Goal: Task Accomplishment & Management: Complete application form

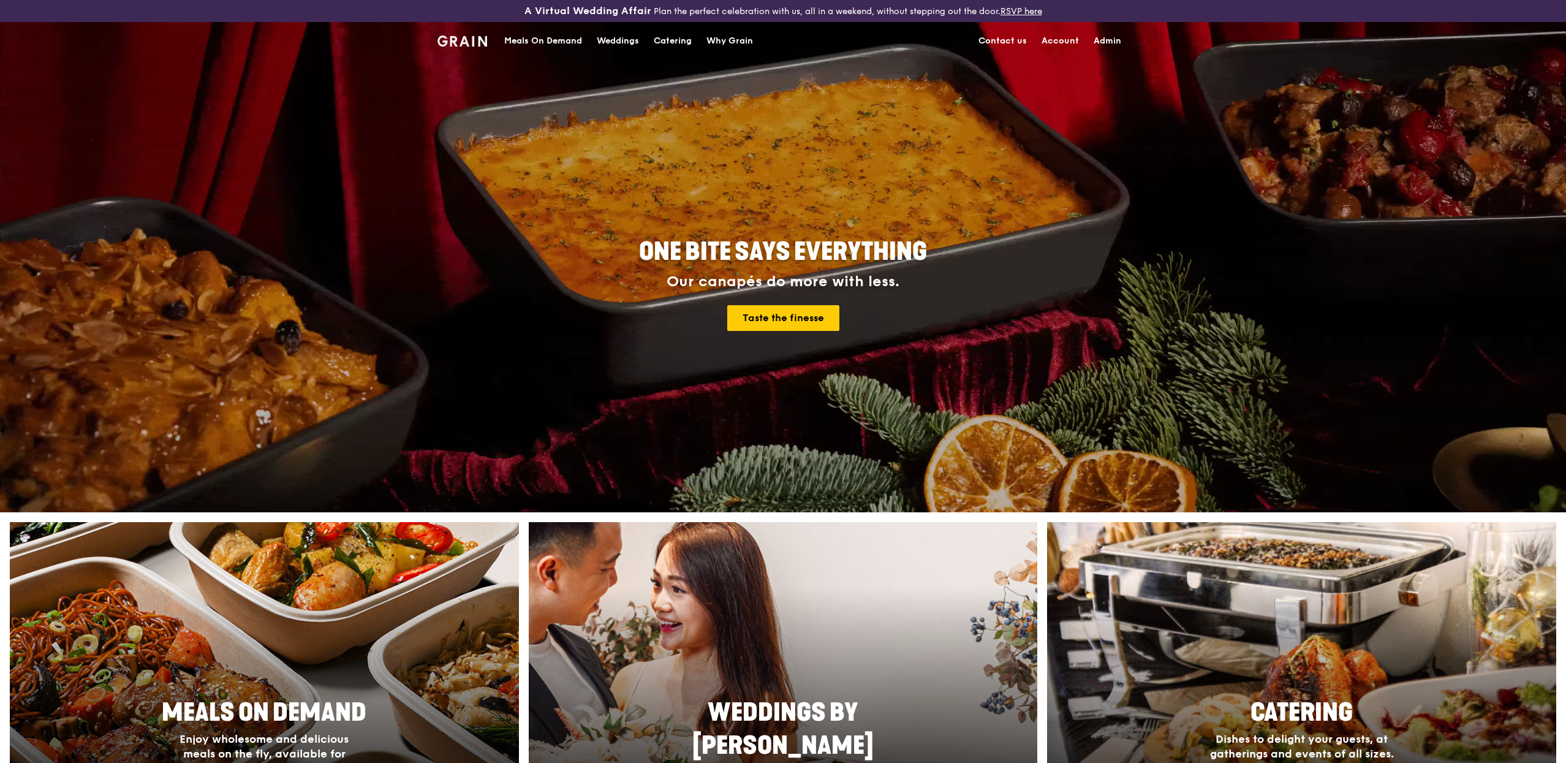
click at [566, 48] on div "Meals On Demand" at bounding box center [543, 41] width 78 height 37
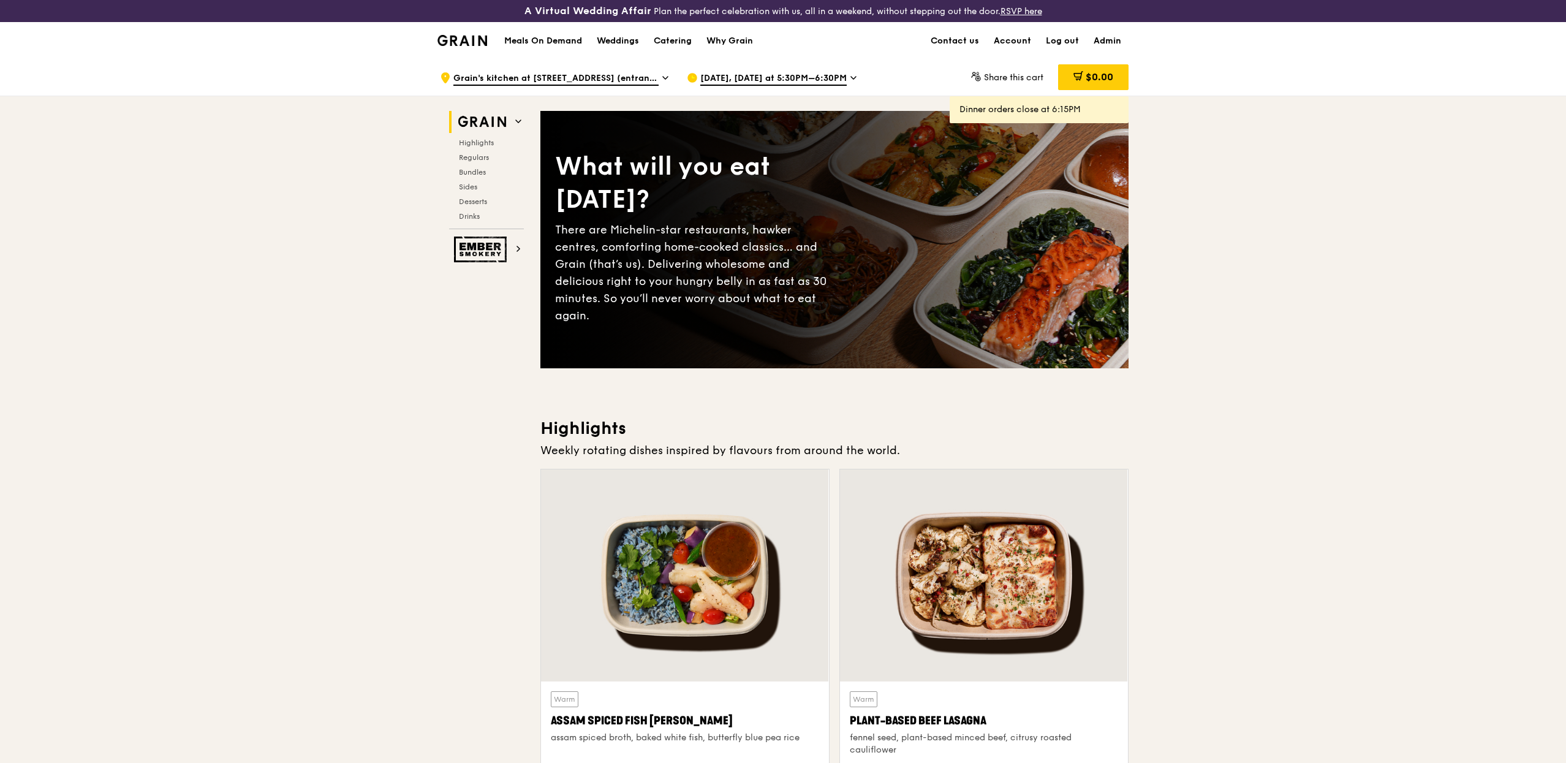
click at [762, 85] on div "Sep 23, Today at 5:30PM–6:30PM" at bounding box center [800, 77] width 227 height 37
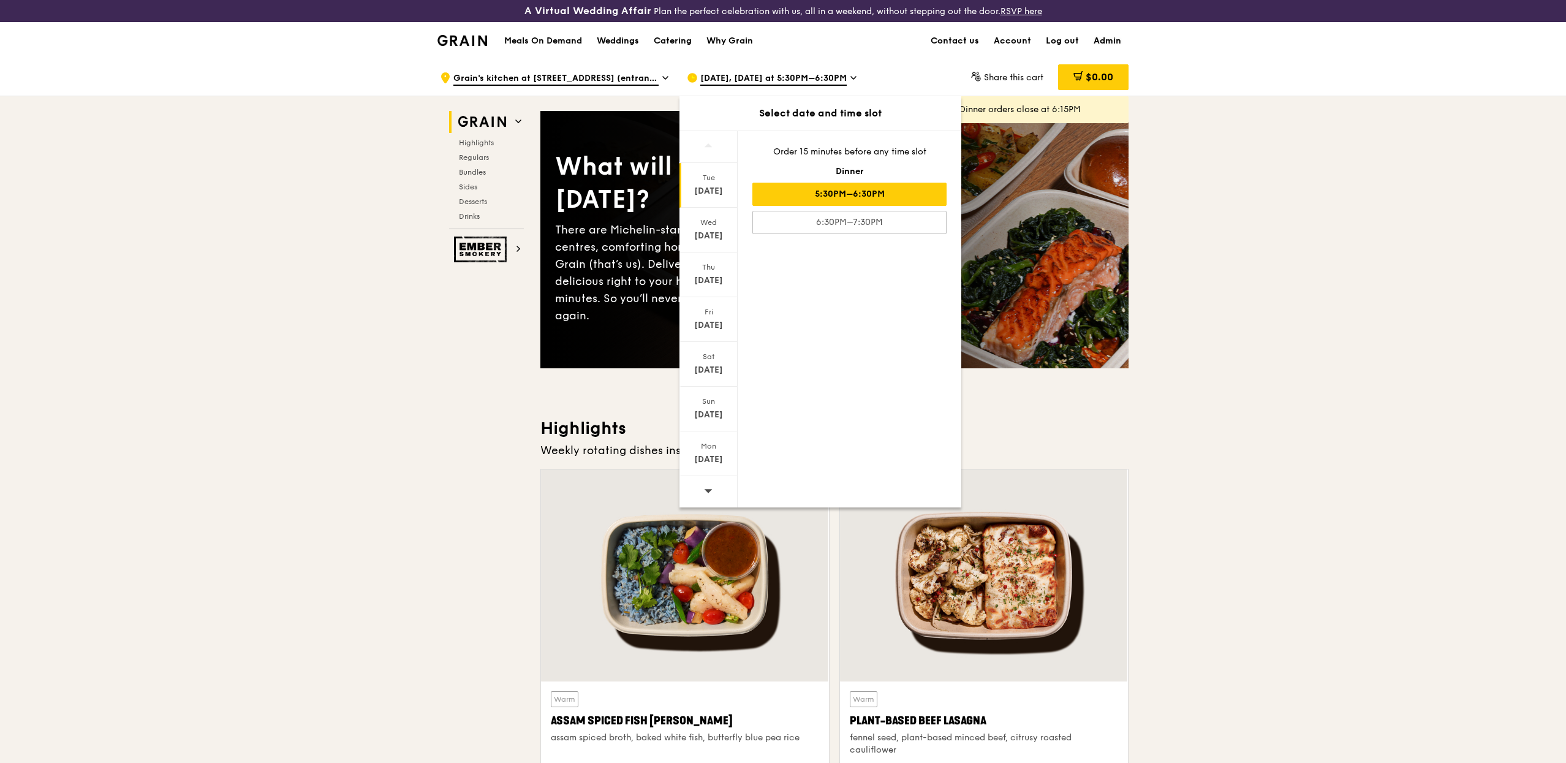
click at [1109, 28] on link "Admin" at bounding box center [1108, 41] width 42 height 37
select select "100"
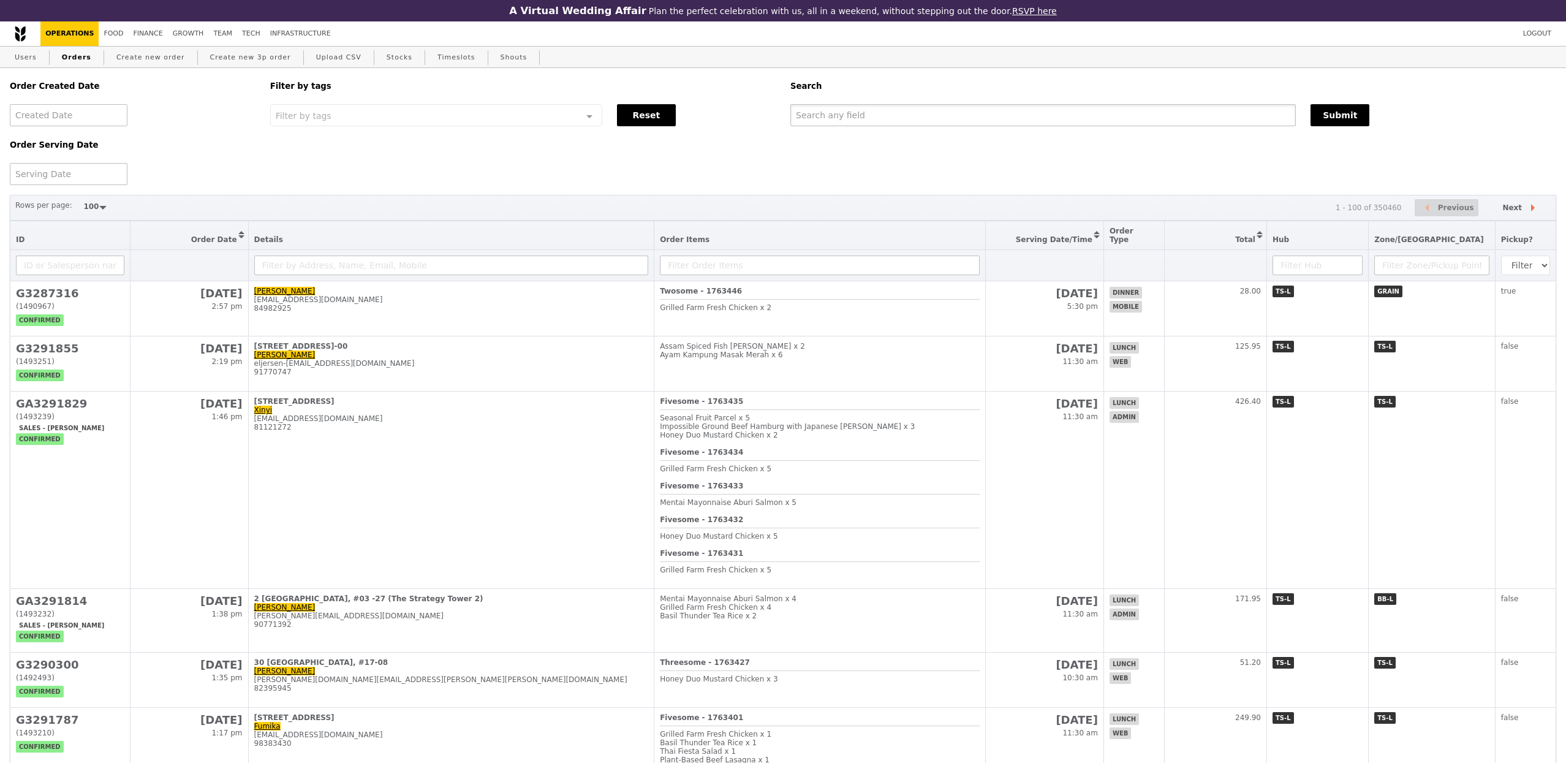
click at [859, 120] on input "text" at bounding box center [1044, 115] width 506 height 22
type input "nurrul"
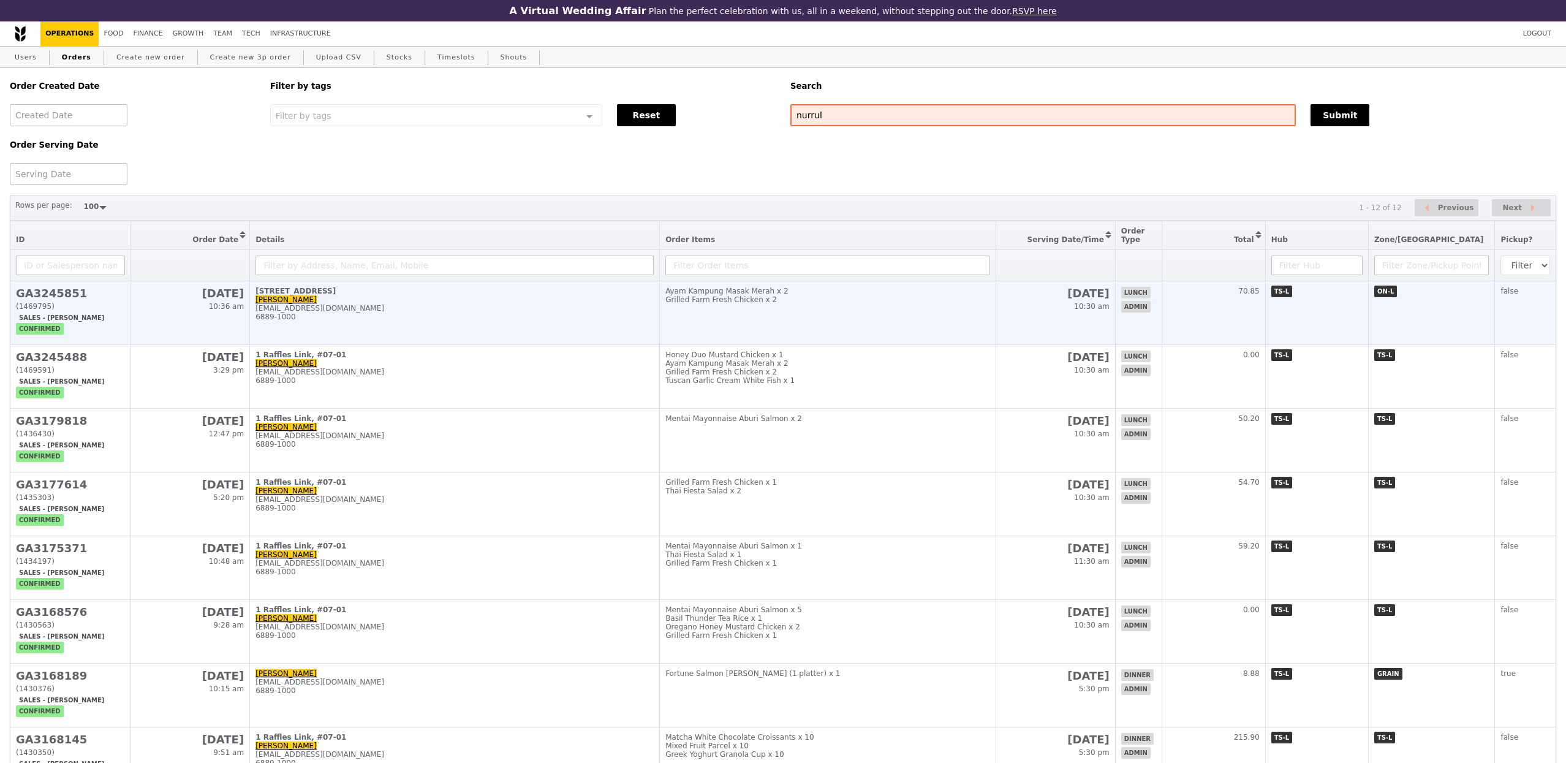
click at [307, 304] on link "Nurrulhudah Shariff" at bounding box center [286, 299] width 61 height 9
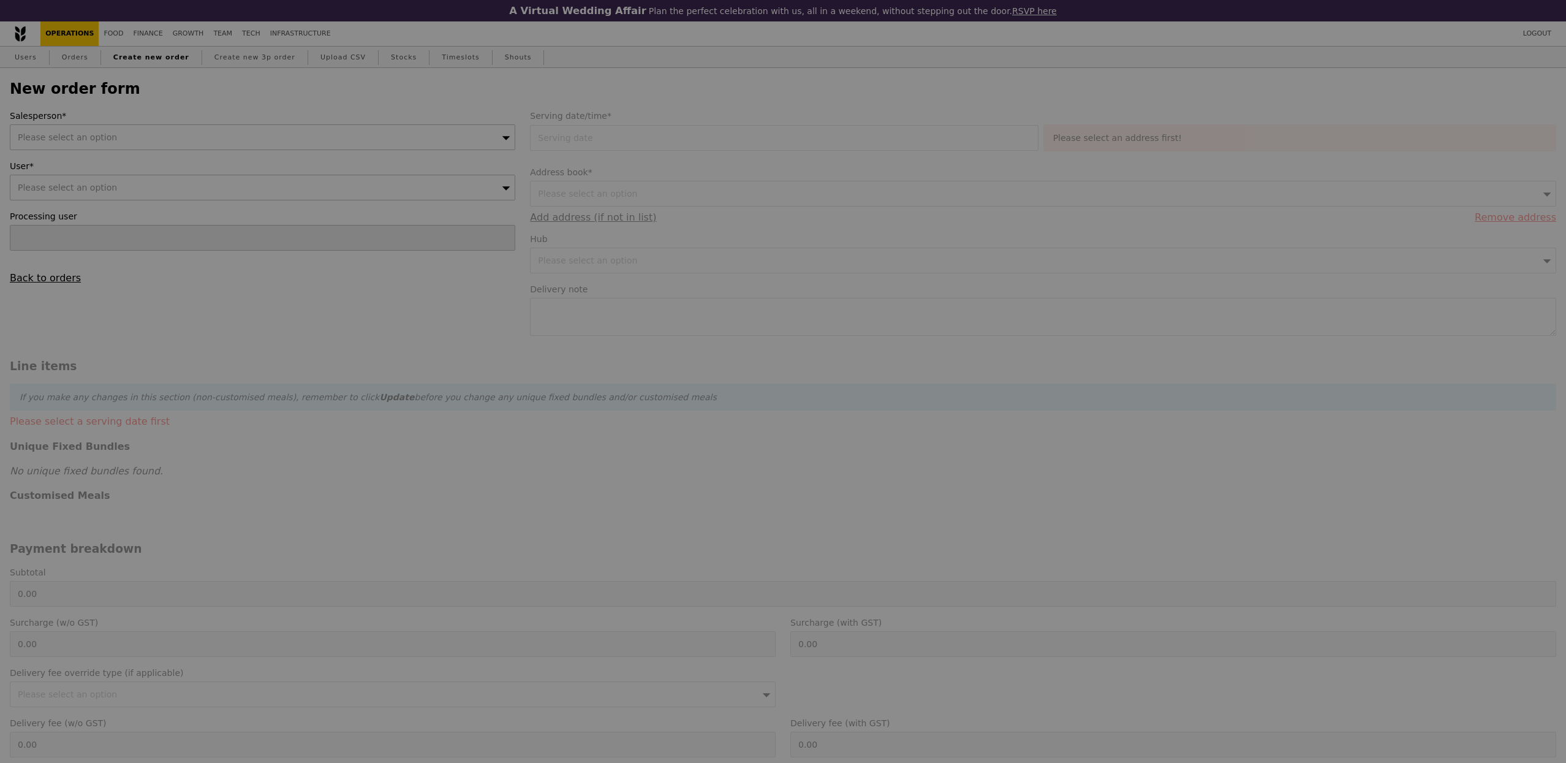
type input "Confirm"
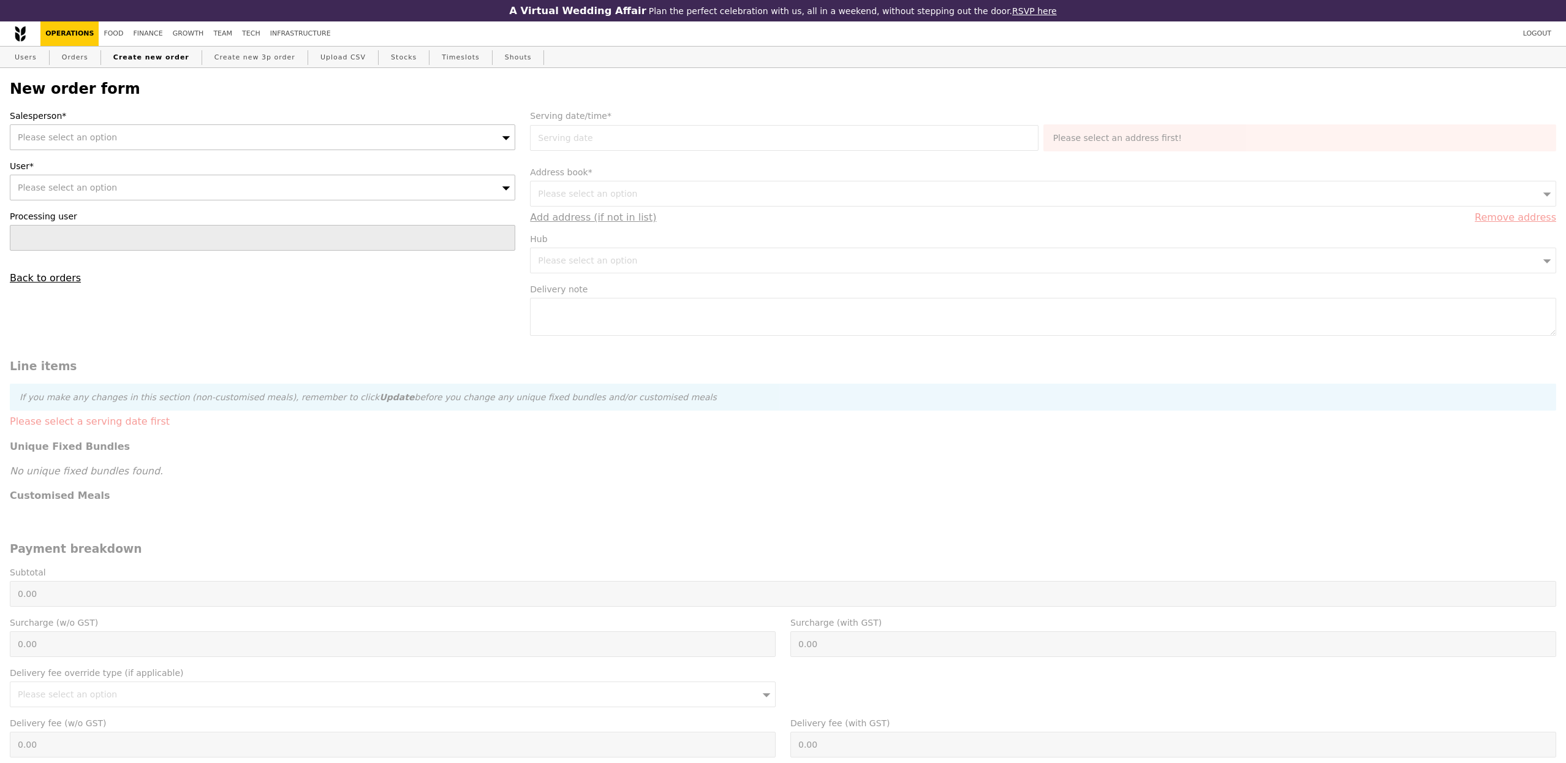
click at [208, 127] on div "Please select an option" at bounding box center [263, 137] width 506 height 26
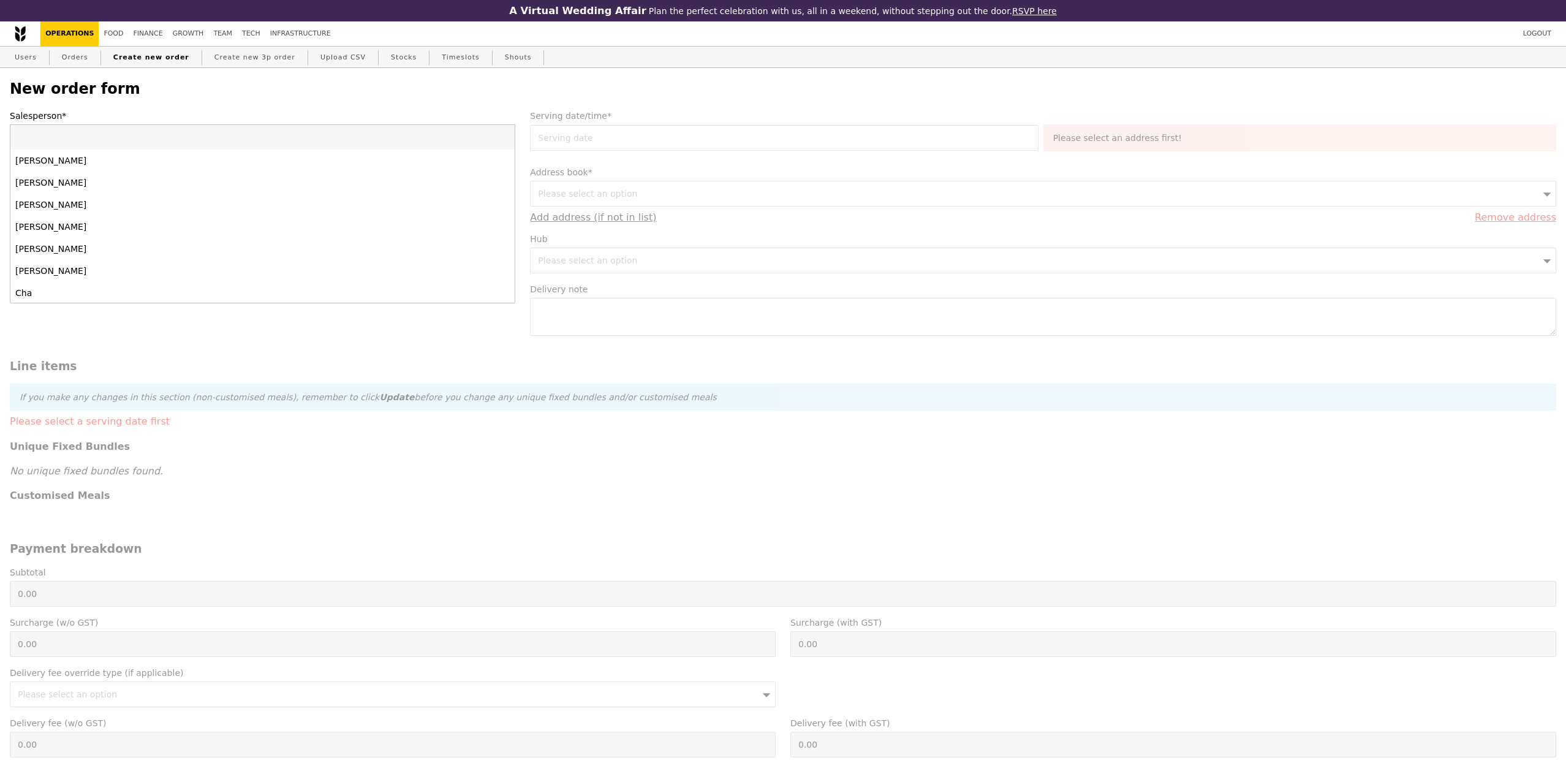
click at [208, 139] on input "Salesperson*" at bounding box center [262, 137] width 504 height 25
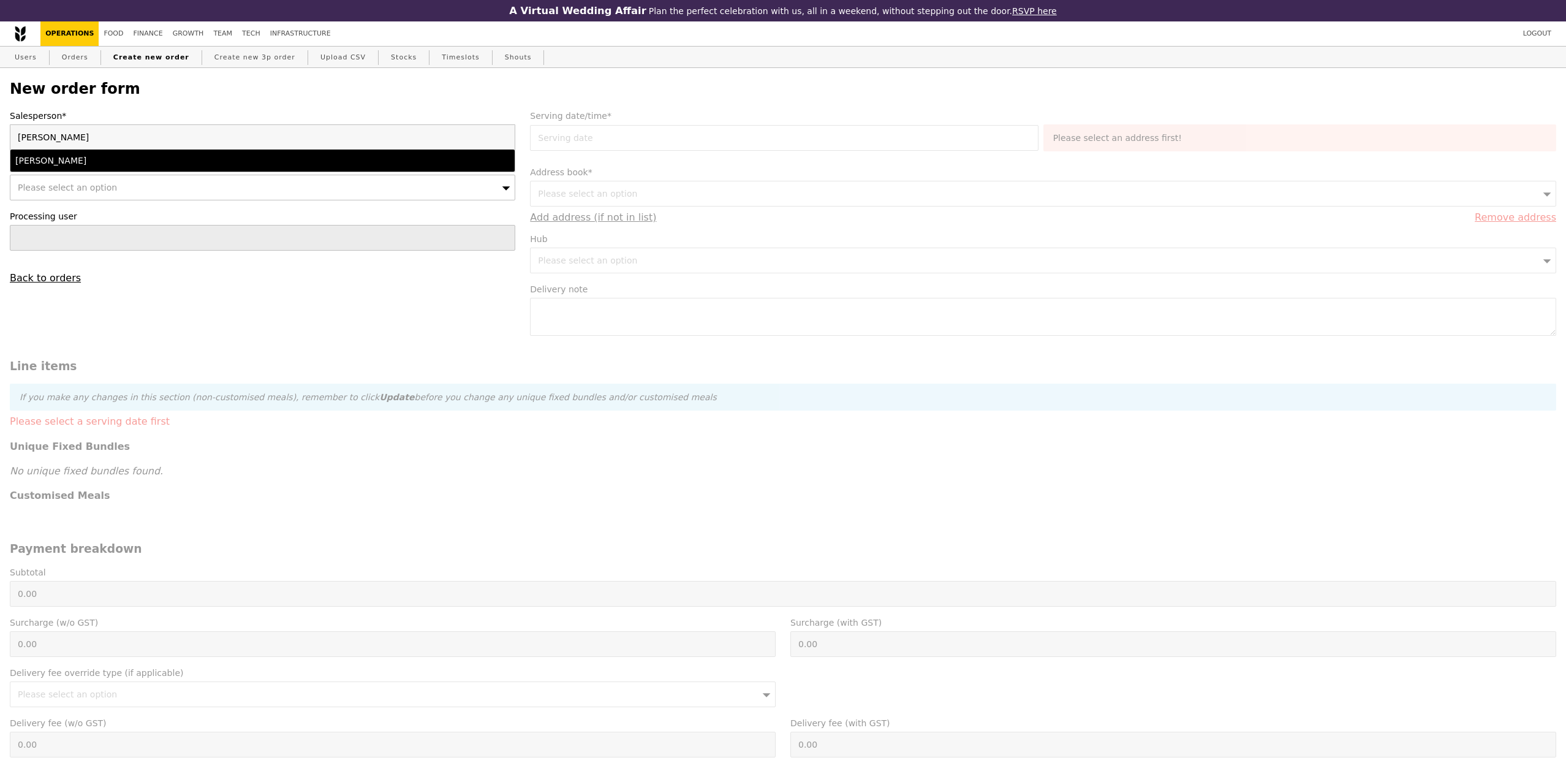
type input "josh"
click at [195, 170] on li "Joshua Moses" at bounding box center [262, 161] width 504 height 22
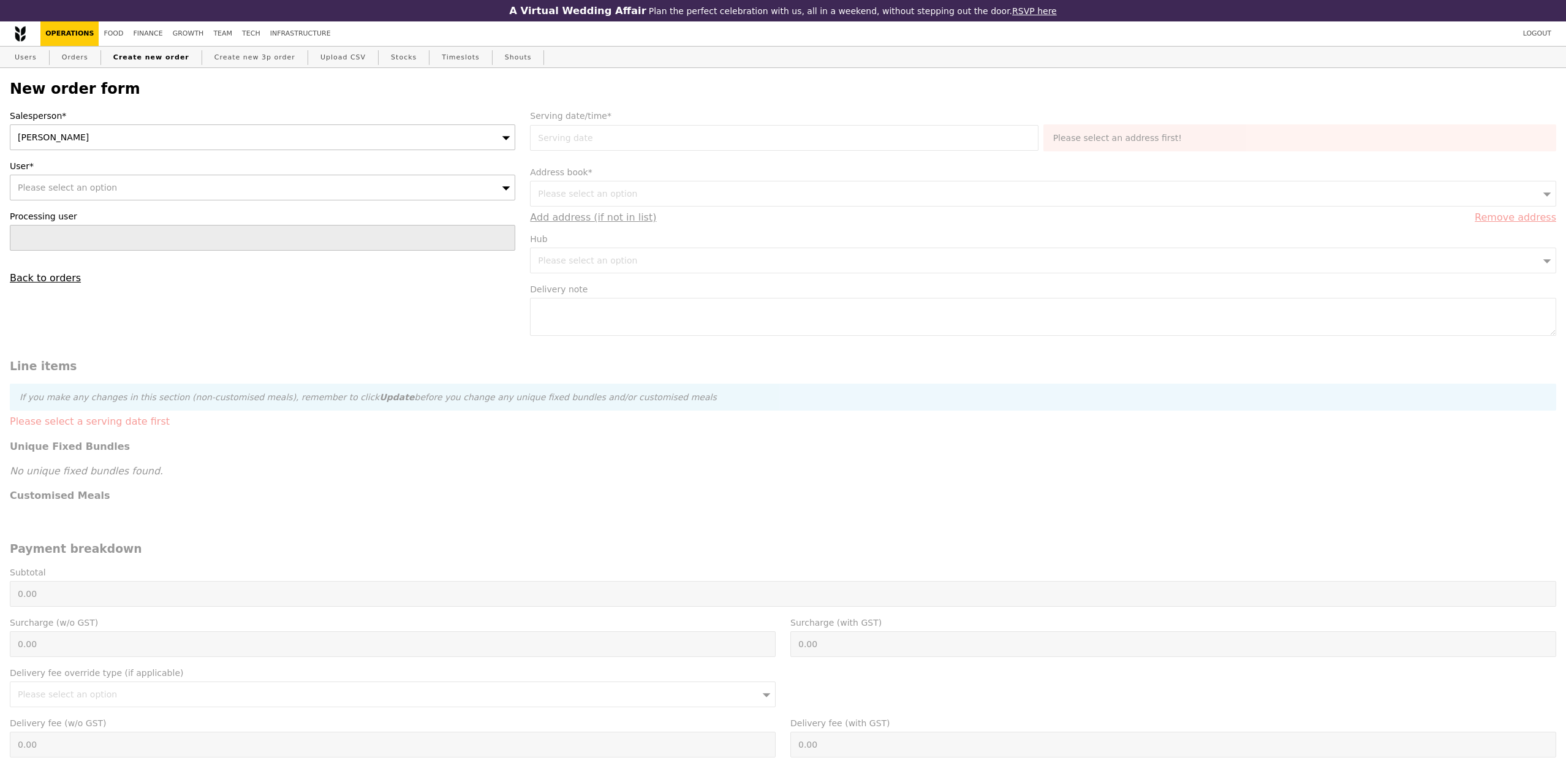
click at [197, 189] on div "Please select an option" at bounding box center [263, 188] width 506 height 26
type input "nurr"
type input "Confirm"
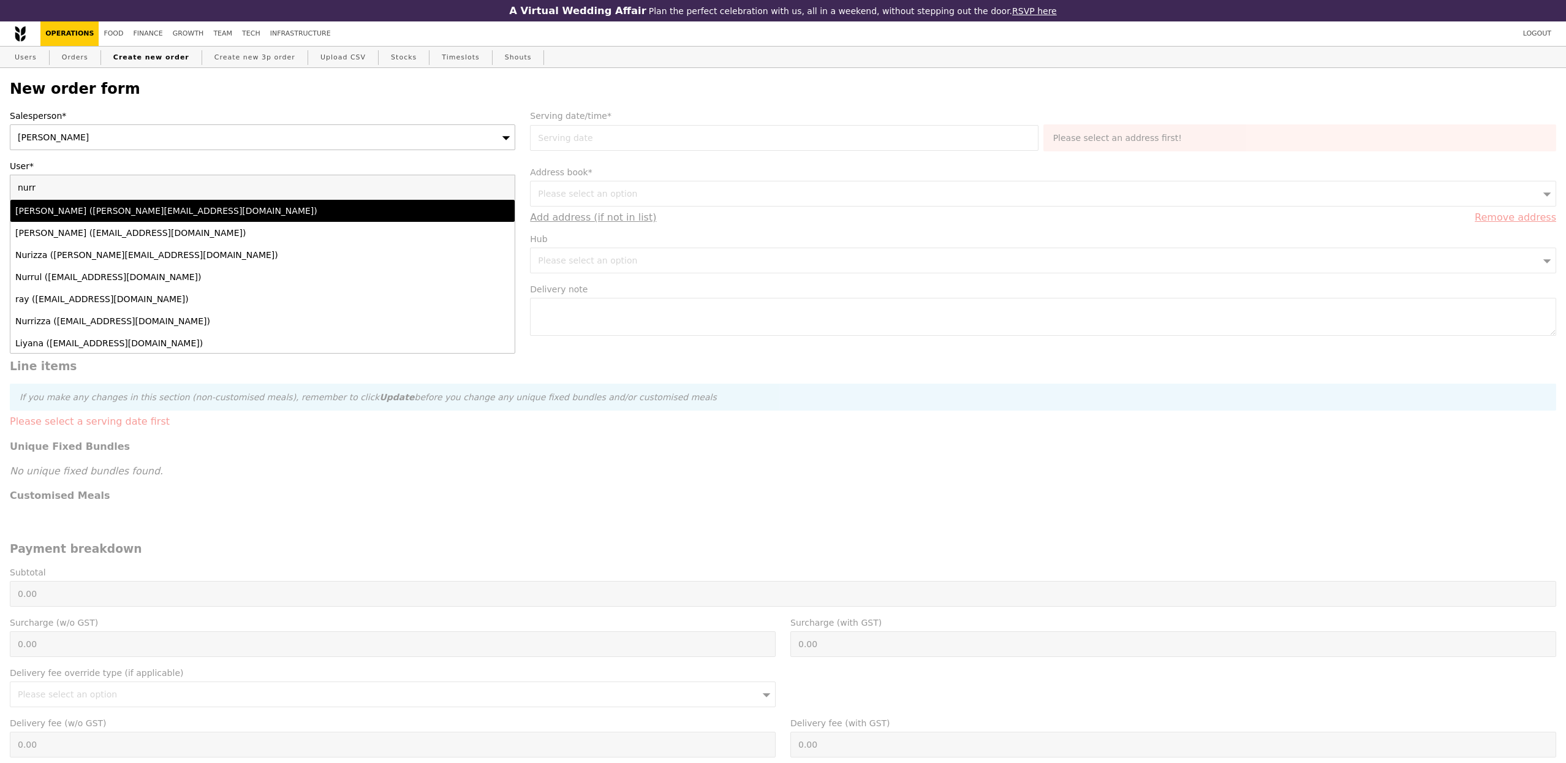
type input "nurr"
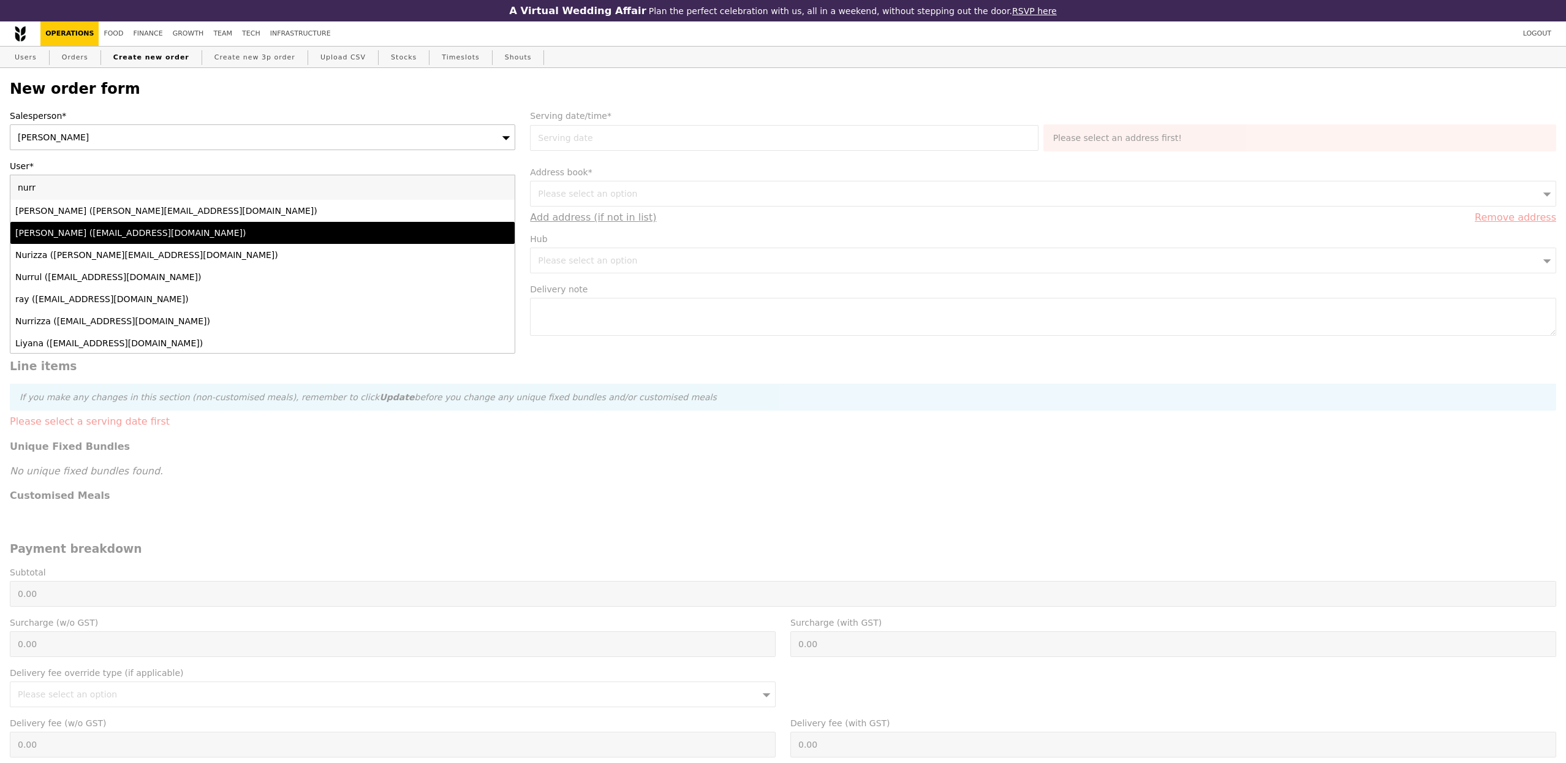
click at [191, 227] on div "Nurrulhudah Shariff (nurrulhudah.shariff@gs.com)" at bounding box center [200, 233] width 371 height 12
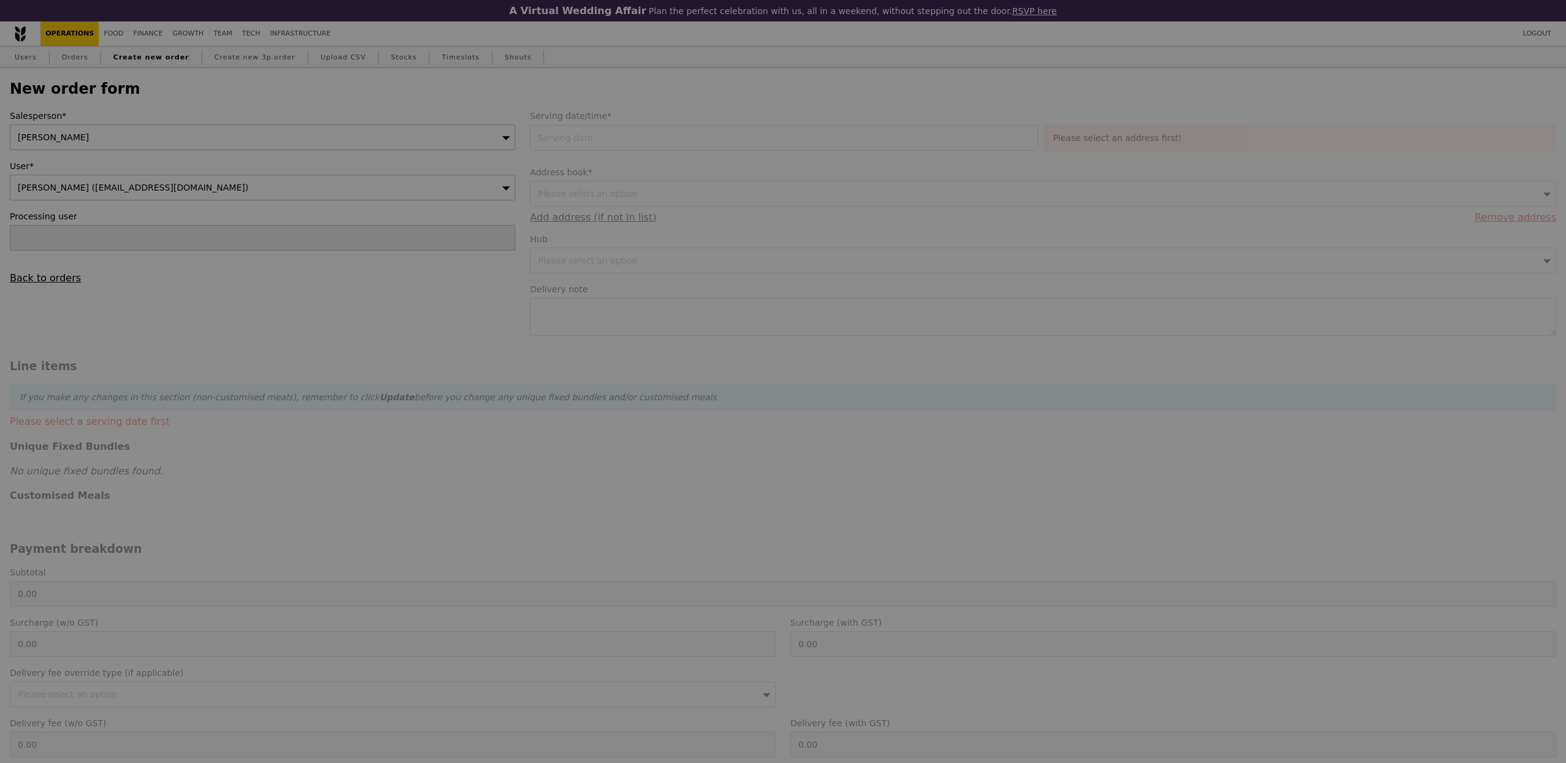
type input "Confirm"
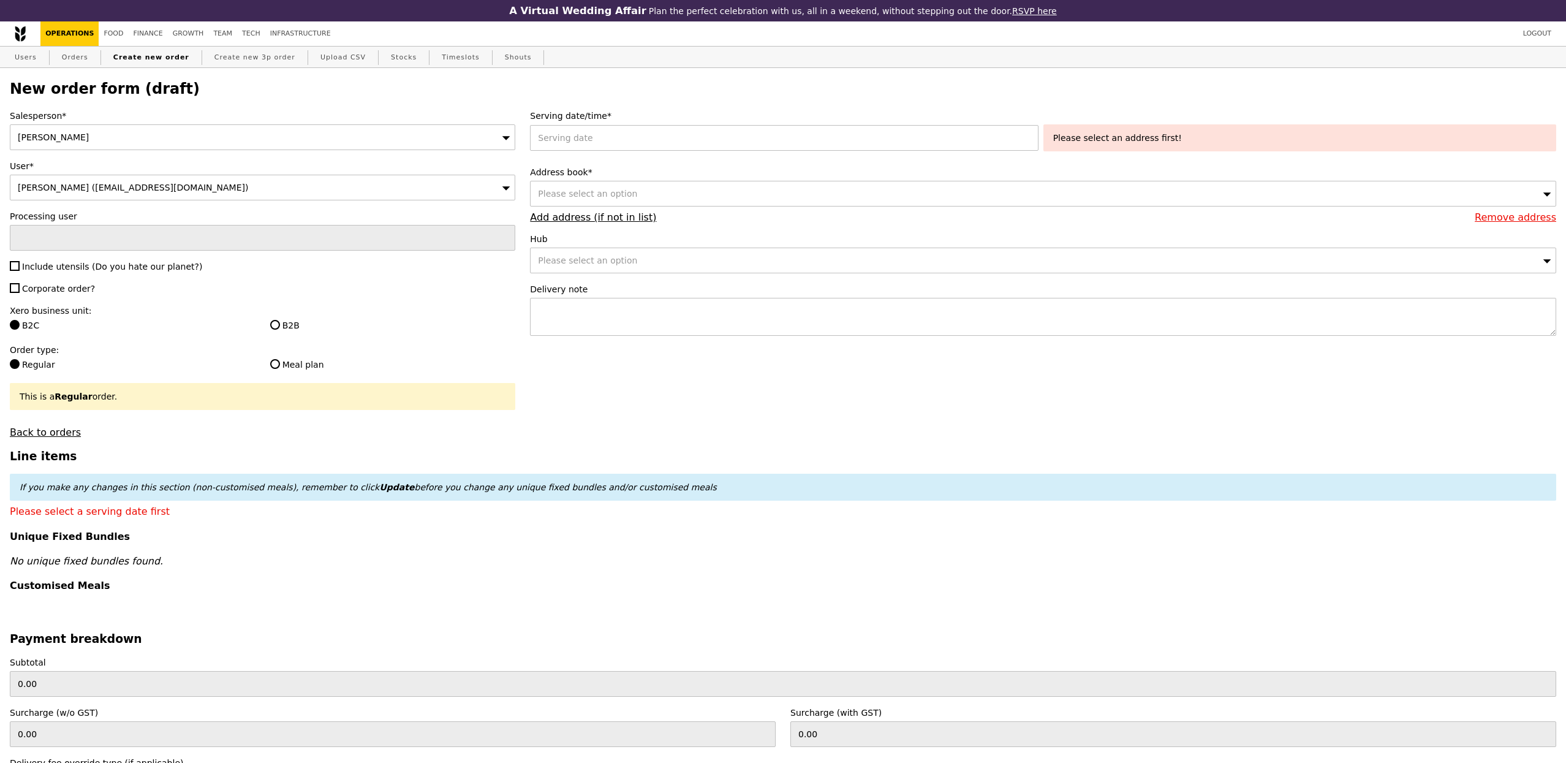
click at [588, 151] on div "Serving date/time* Please select an address first!" at bounding box center [1043, 133] width 1027 height 47
click at [588, 151] on div at bounding box center [786, 138] width 513 height 26
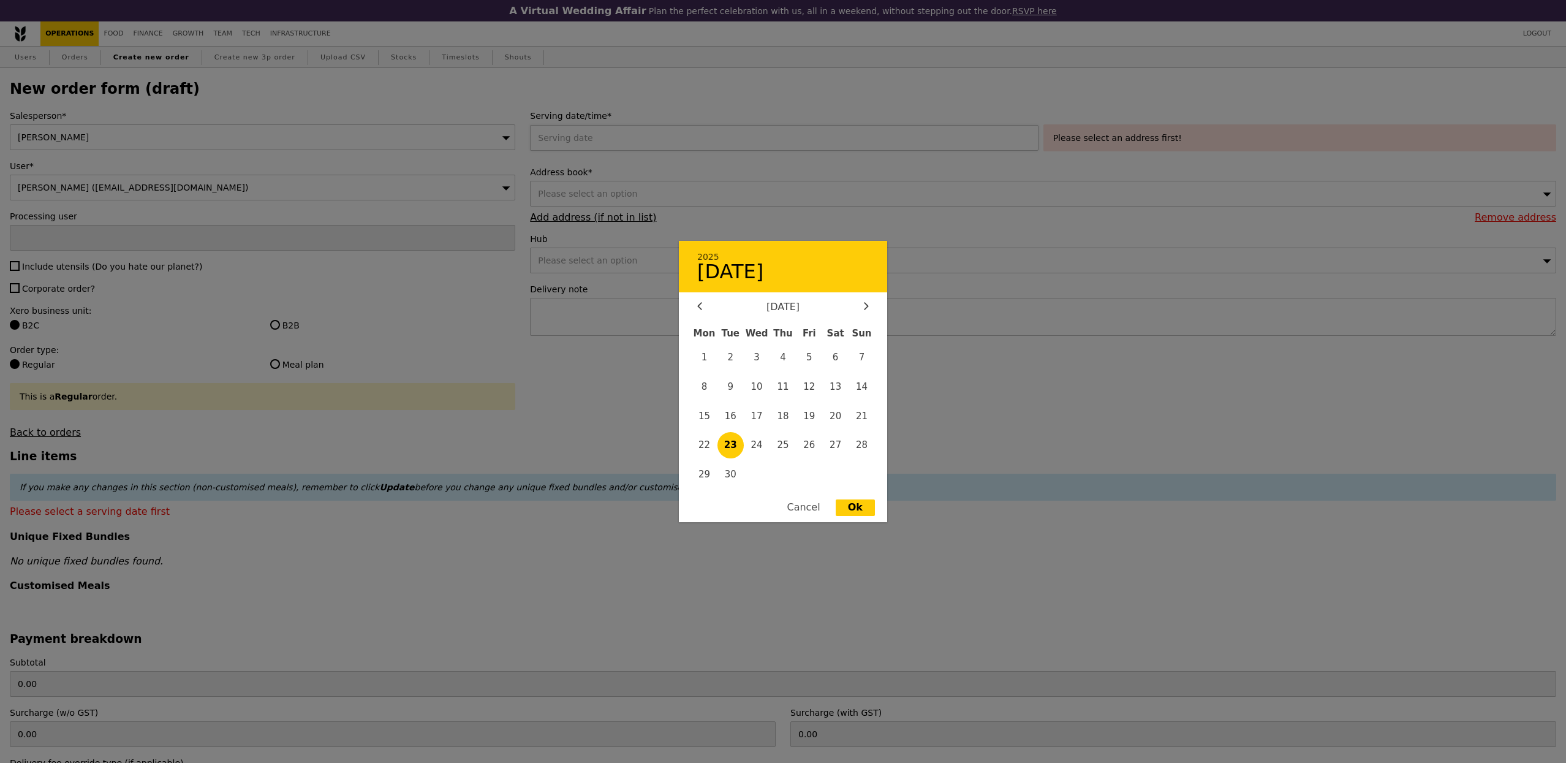
click at [588, 143] on div "2025 23 September September 2025 Mon Tue Wed Thu Fri Sat Sun 1 2 3 4 5 6 7 8 9 …" at bounding box center [786, 138] width 513 height 26
click at [735, 449] on span "23" at bounding box center [731, 445] width 26 height 26
type input "23 Sep 2025"
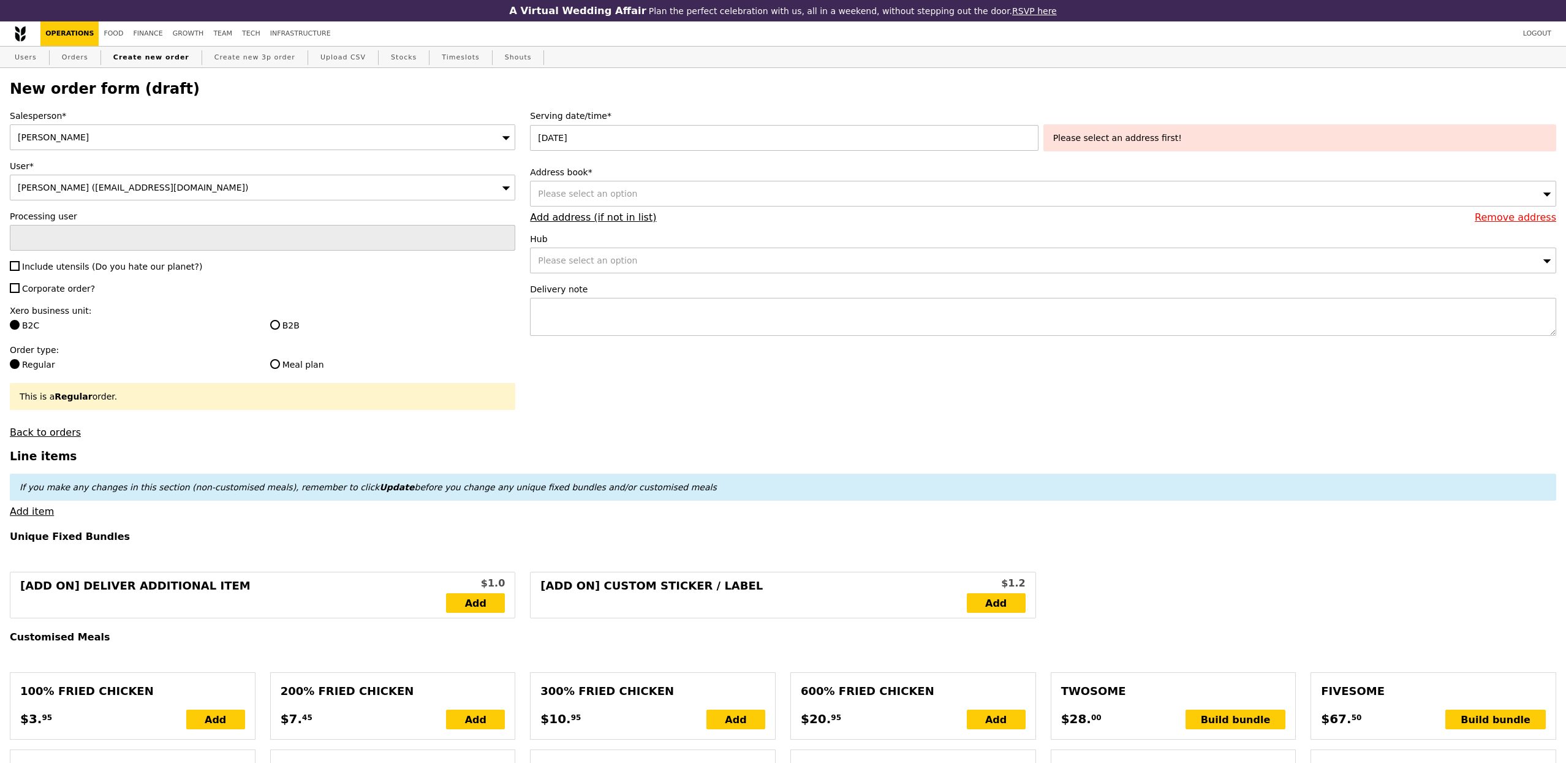
click at [992, 191] on div "Please select an option" at bounding box center [1043, 194] width 1027 height 26
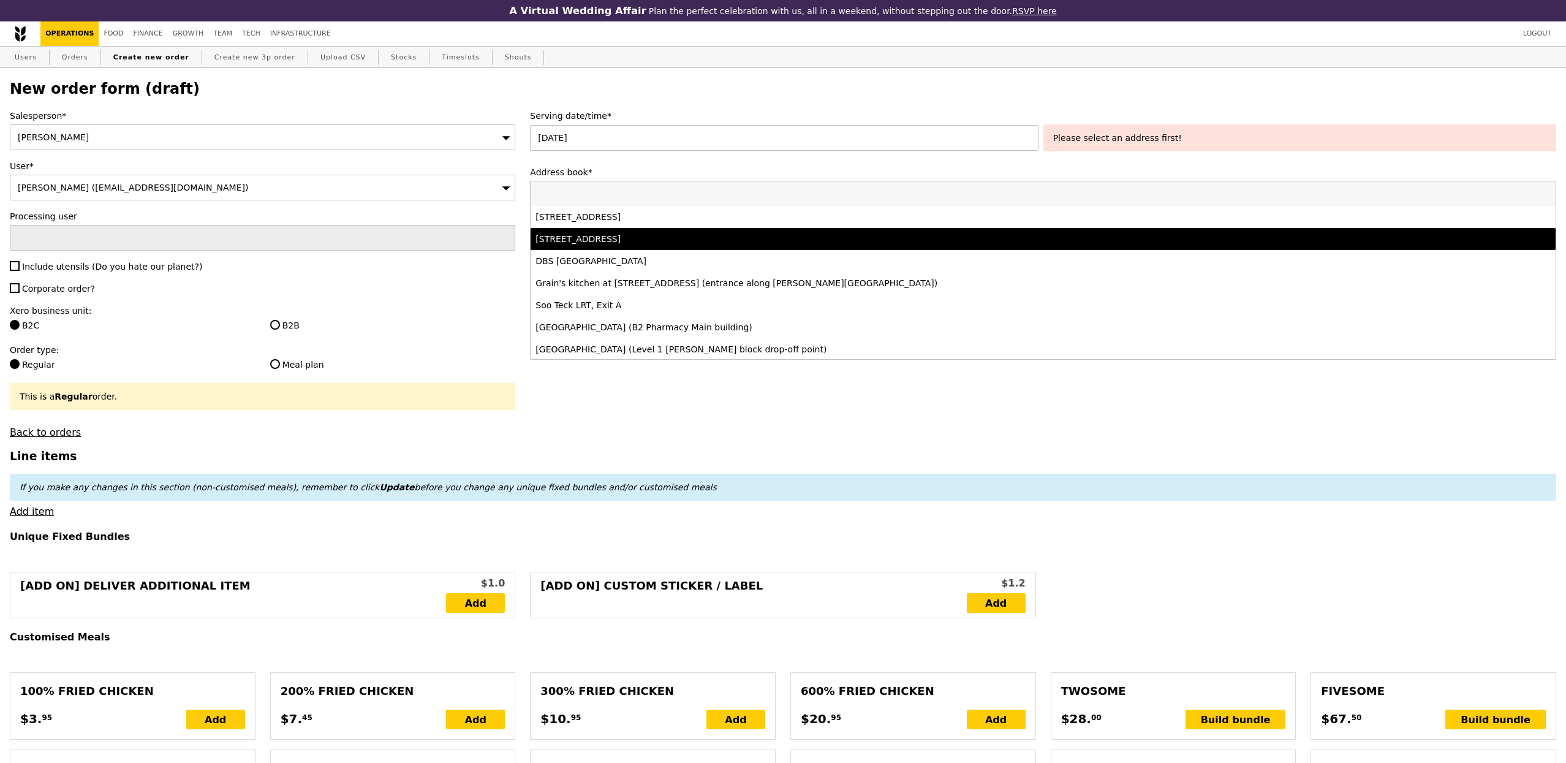
click at [905, 240] on div "60 Anson Road, #14-00, Singapore 079914" at bounding box center [916, 239] width 761 height 12
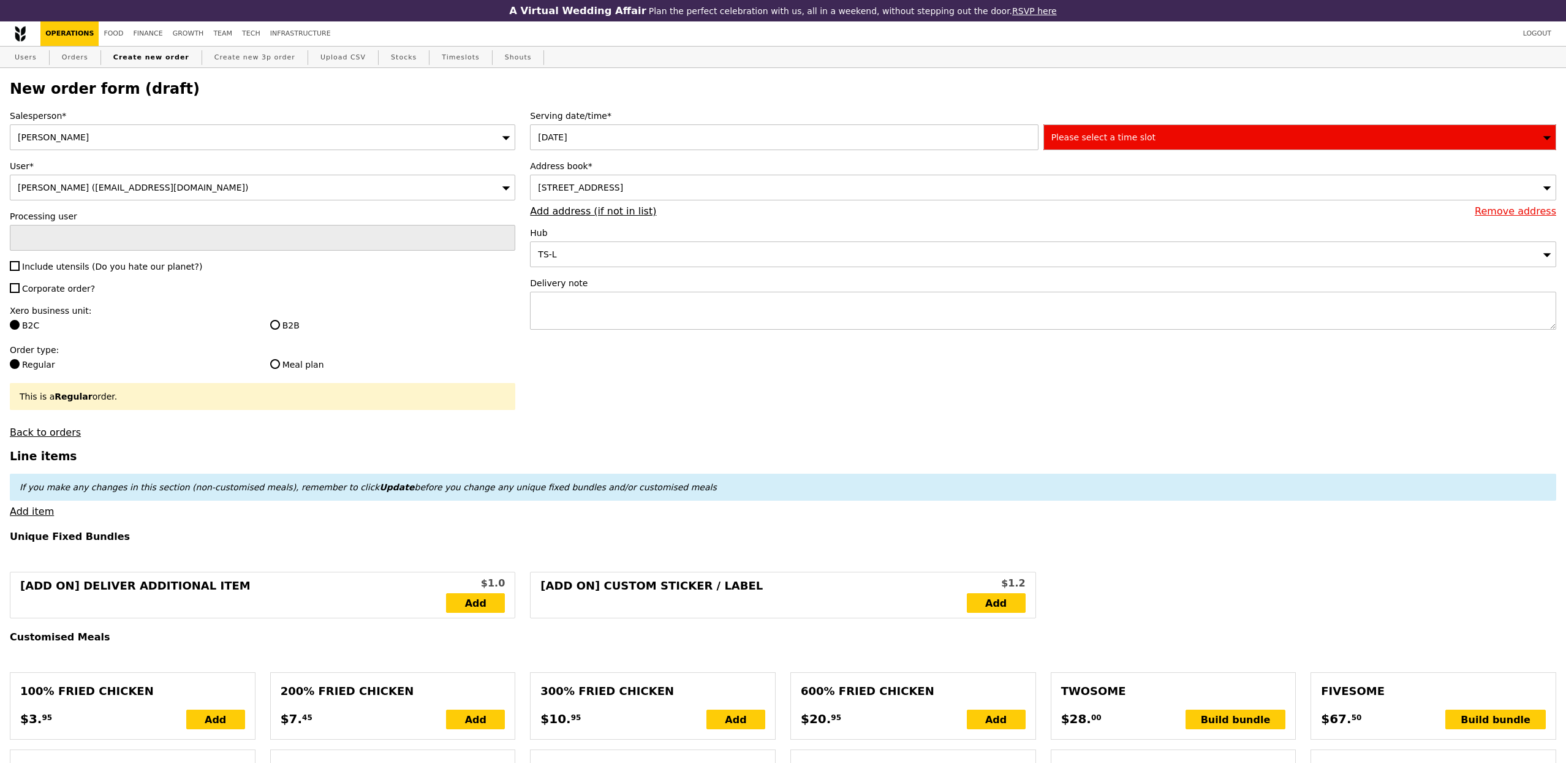
click at [1144, 141] on span "Please select a time slot" at bounding box center [1104, 137] width 104 height 10
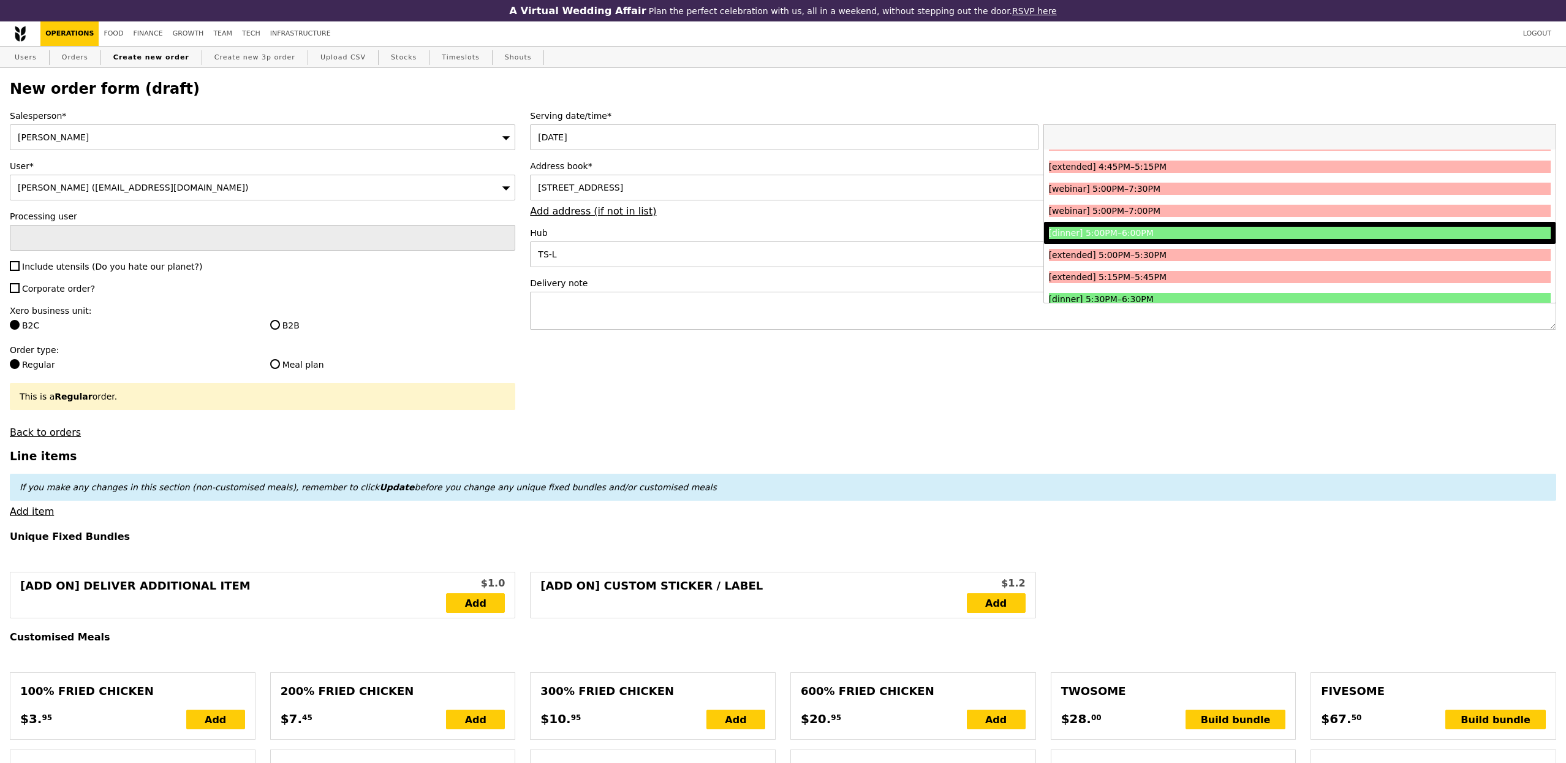
scroll to position [1254, 0]
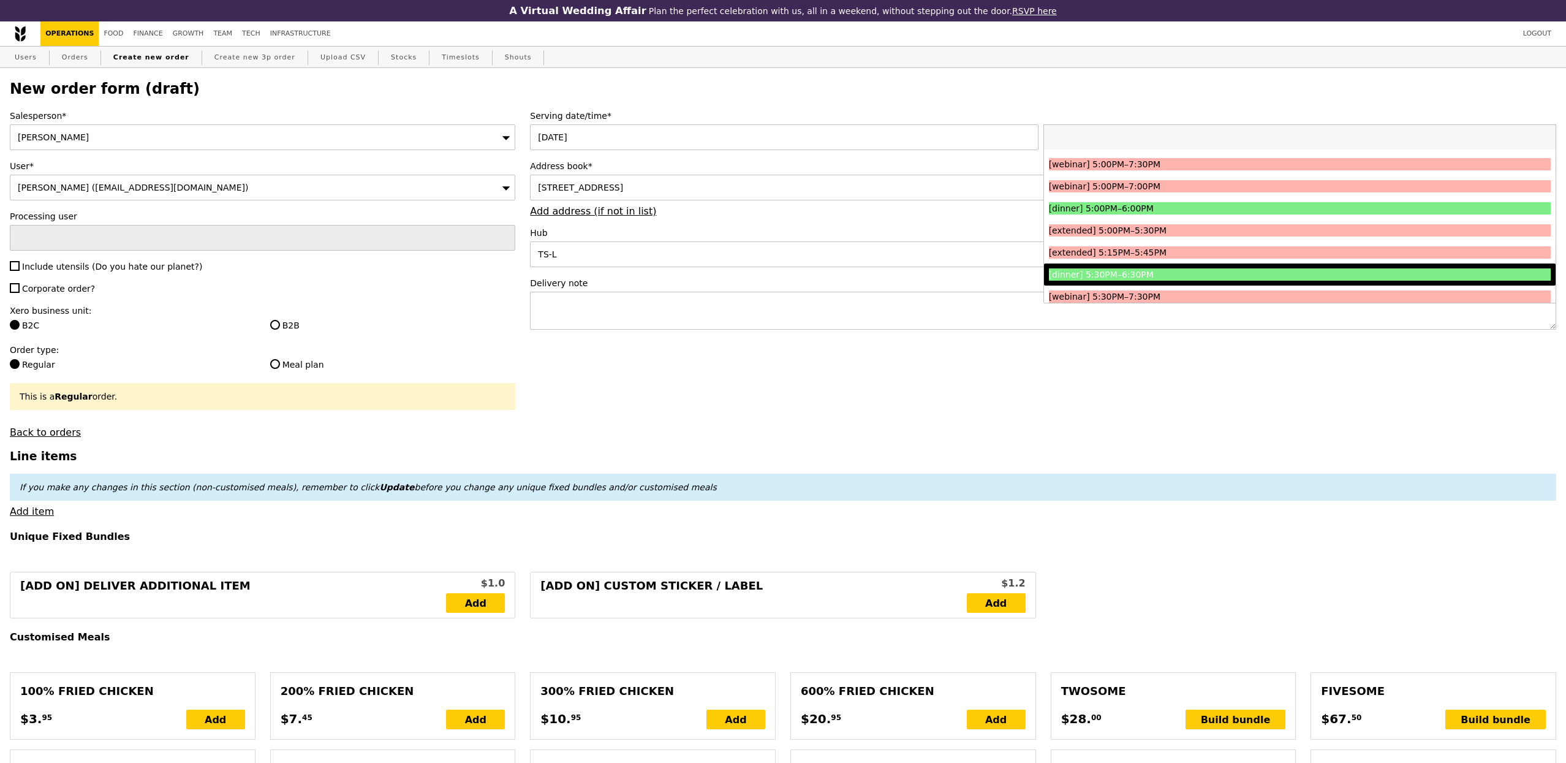
click at [1148, 279] on div "[dinner] 5:30PM–6:30PM" at bounding box center [1237, 274] width 376 height 12
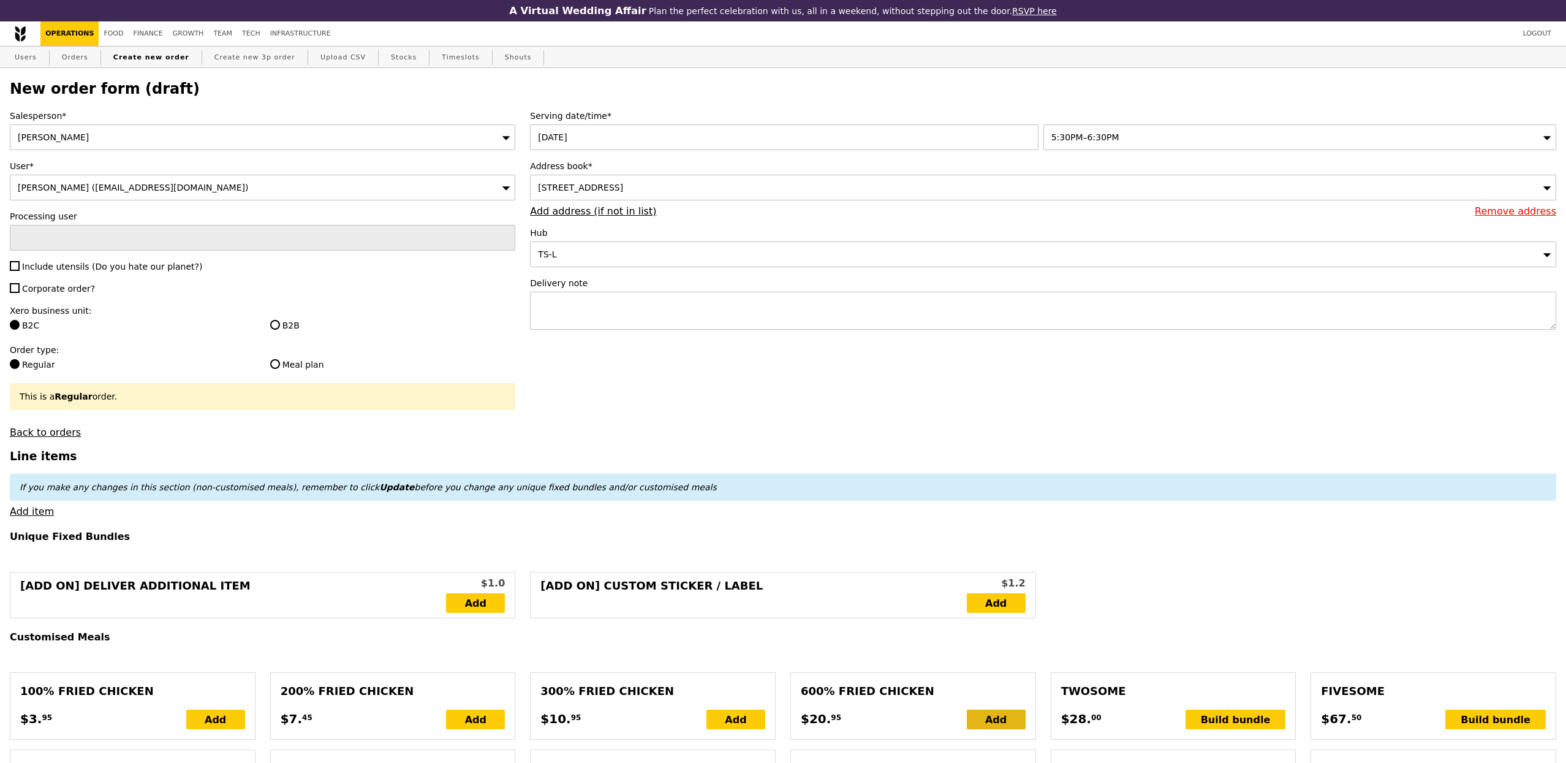
type input "Confirm"
